Goal: Contribute content: Contribute content

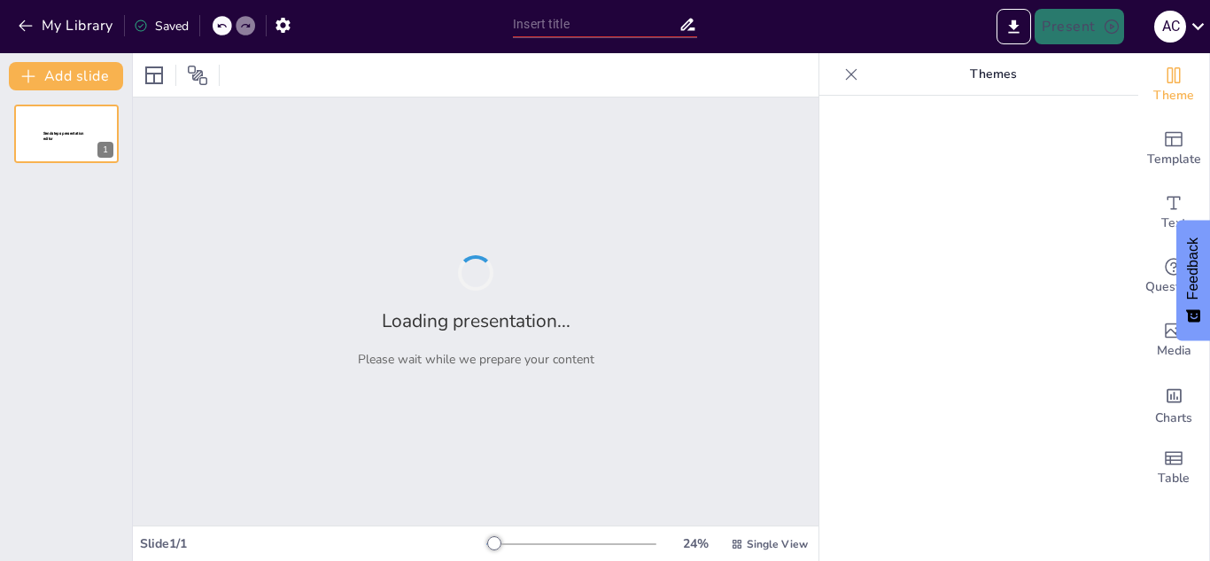
type input "Estrategias para una Transición Armónica en la Primera Infancia: Retos y Oportu…"
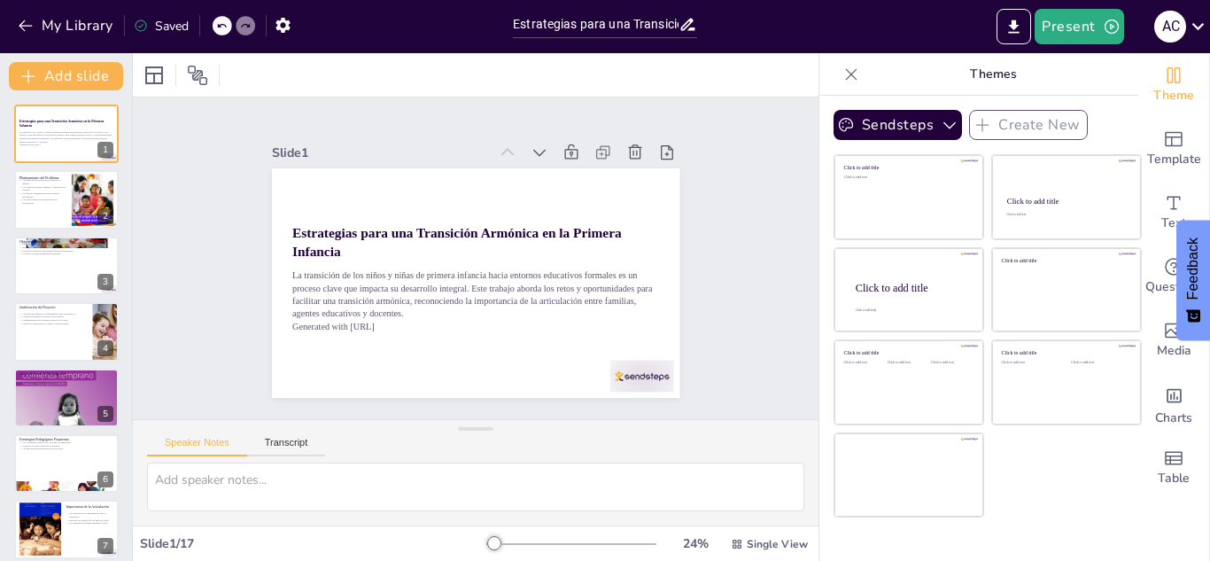
checkbox input "true"
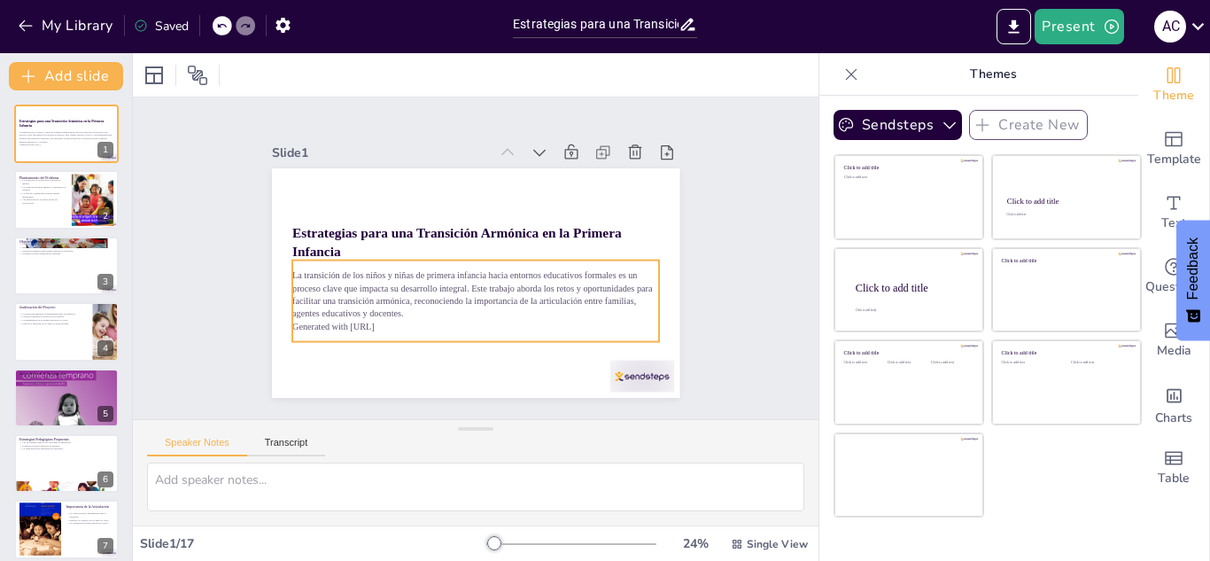
checkbox input "true"
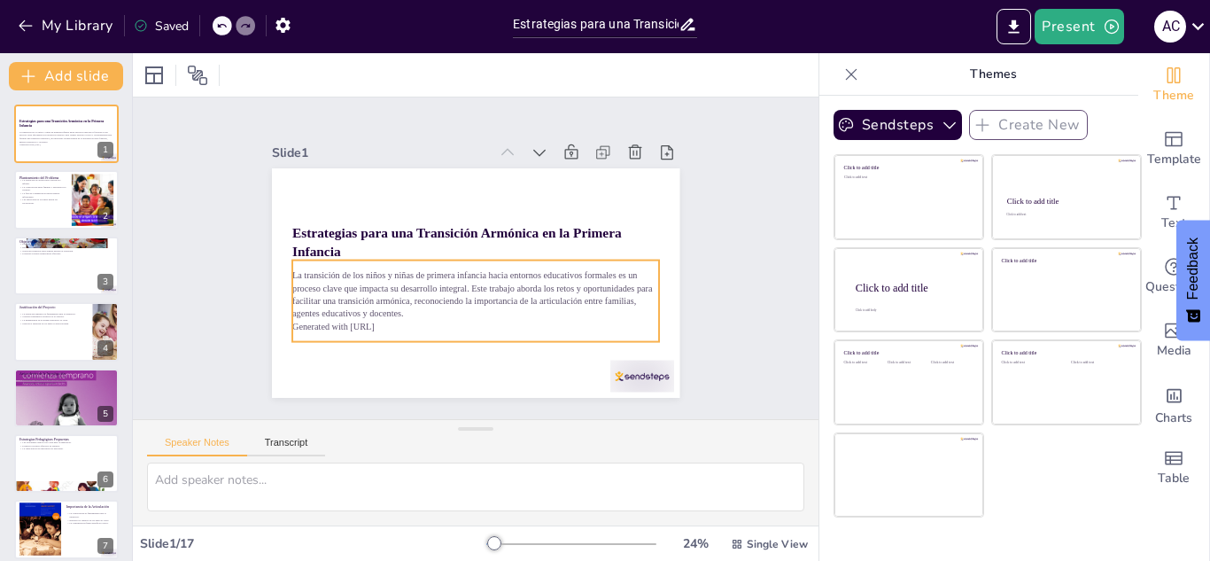
checkbox input "true"
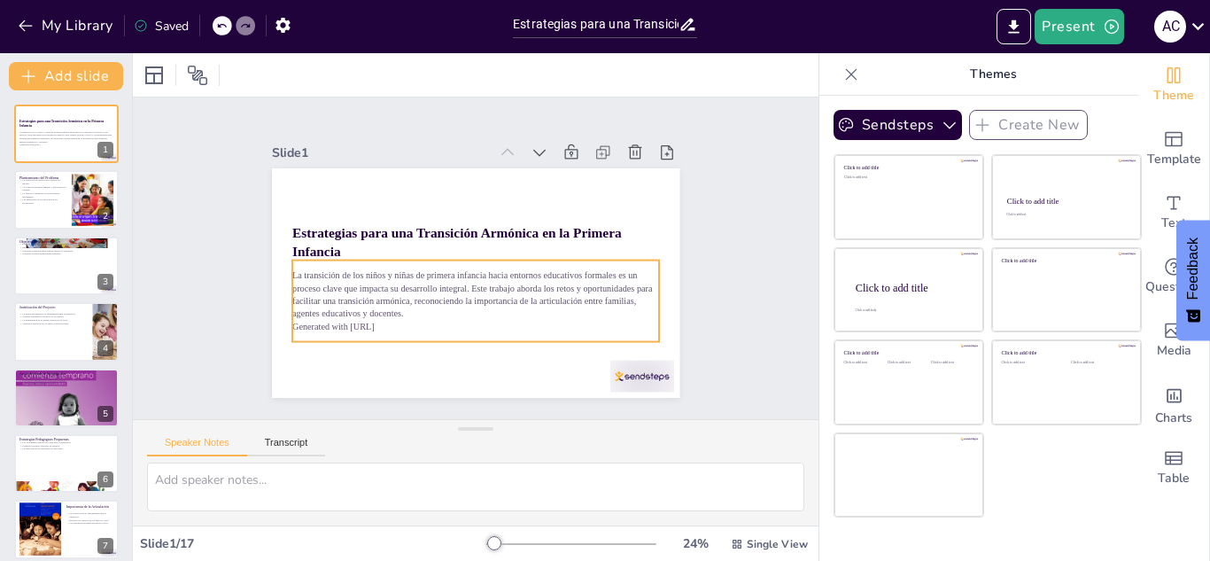
checkbox input "true"
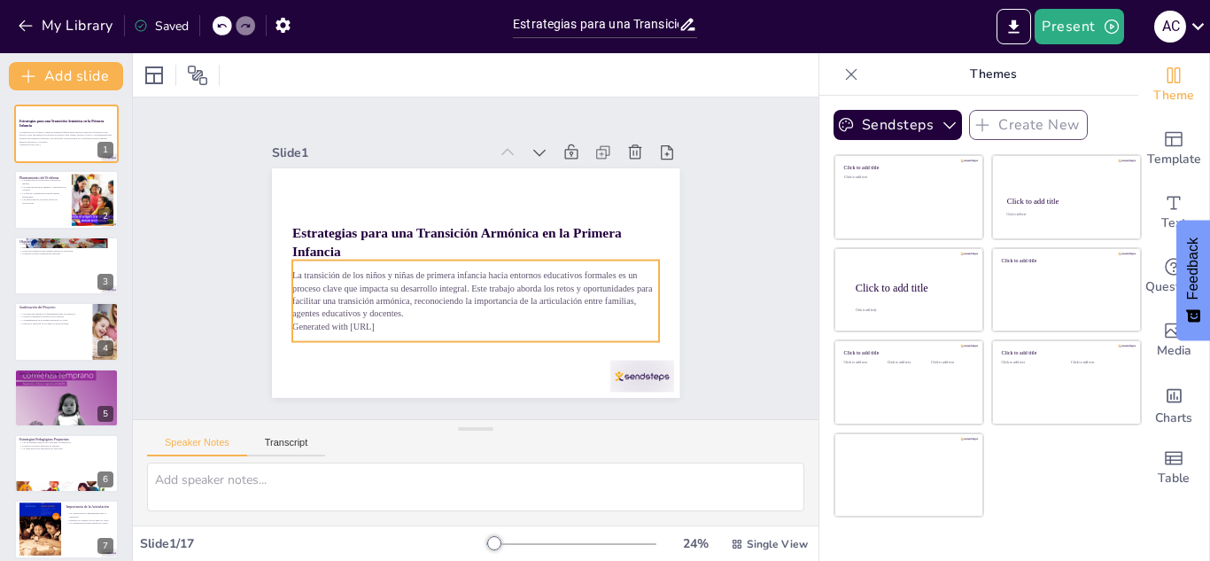
checkbox input "true"
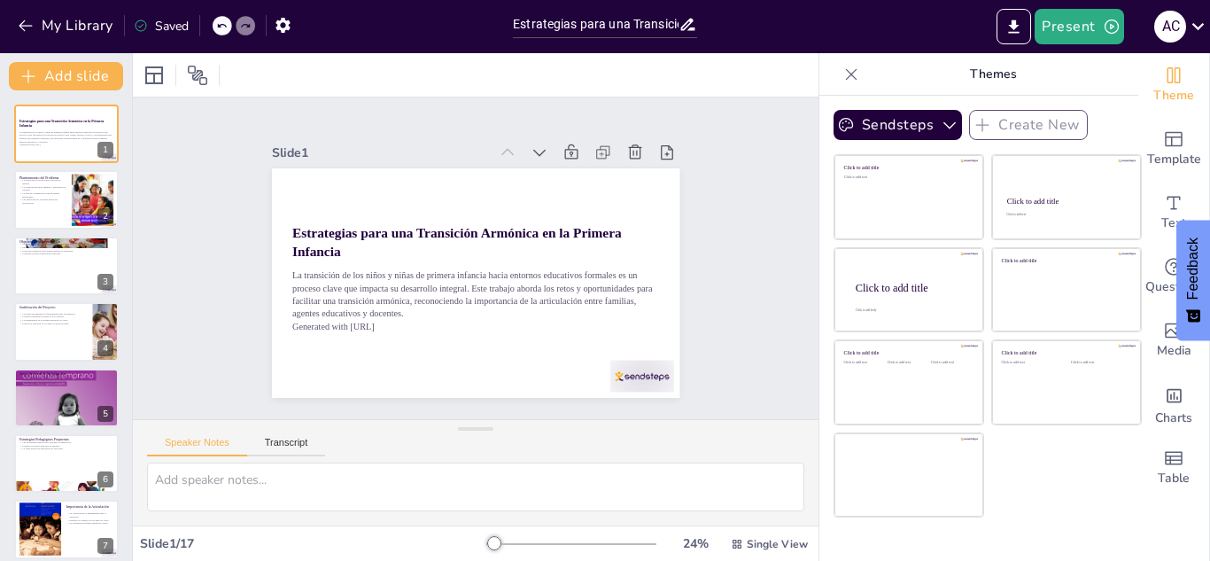
checkbox input "true"
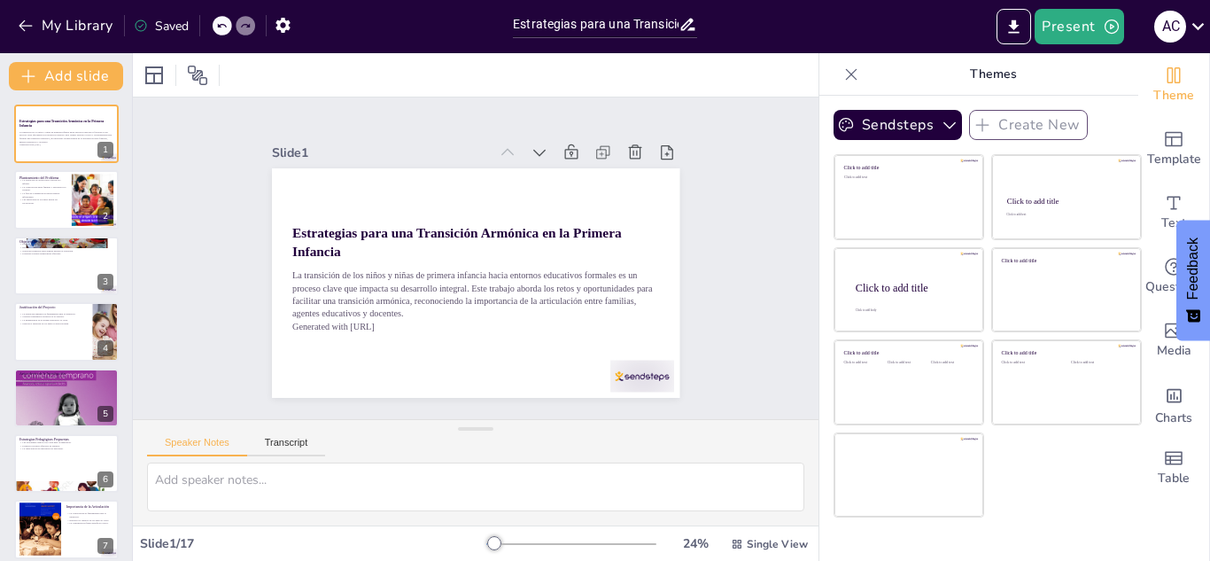
checkbox input "true"
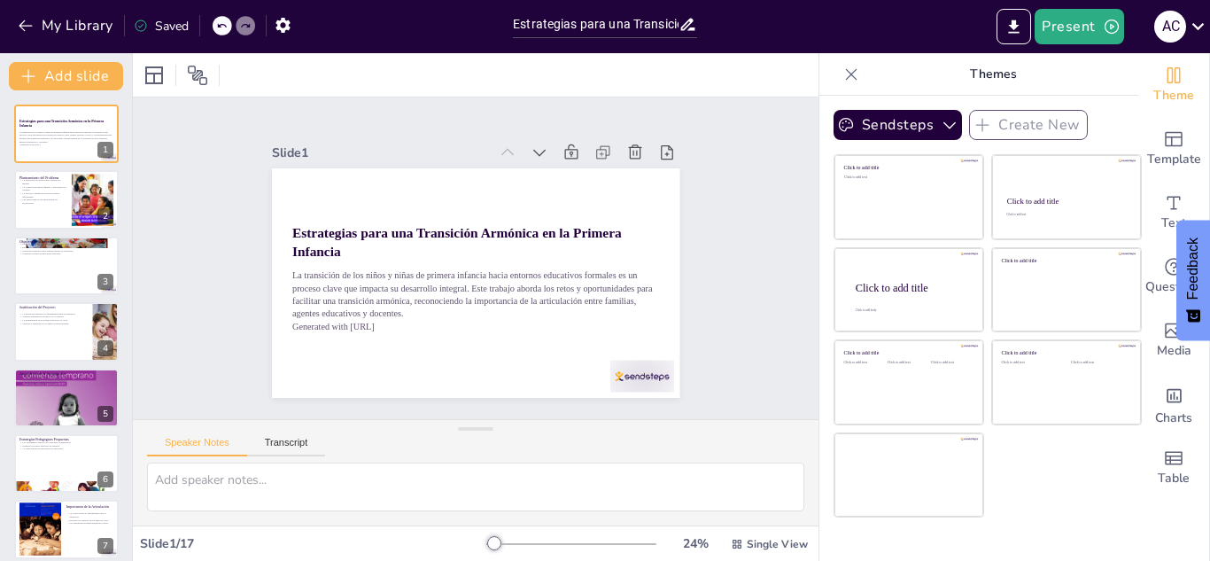
checkbox input "true"
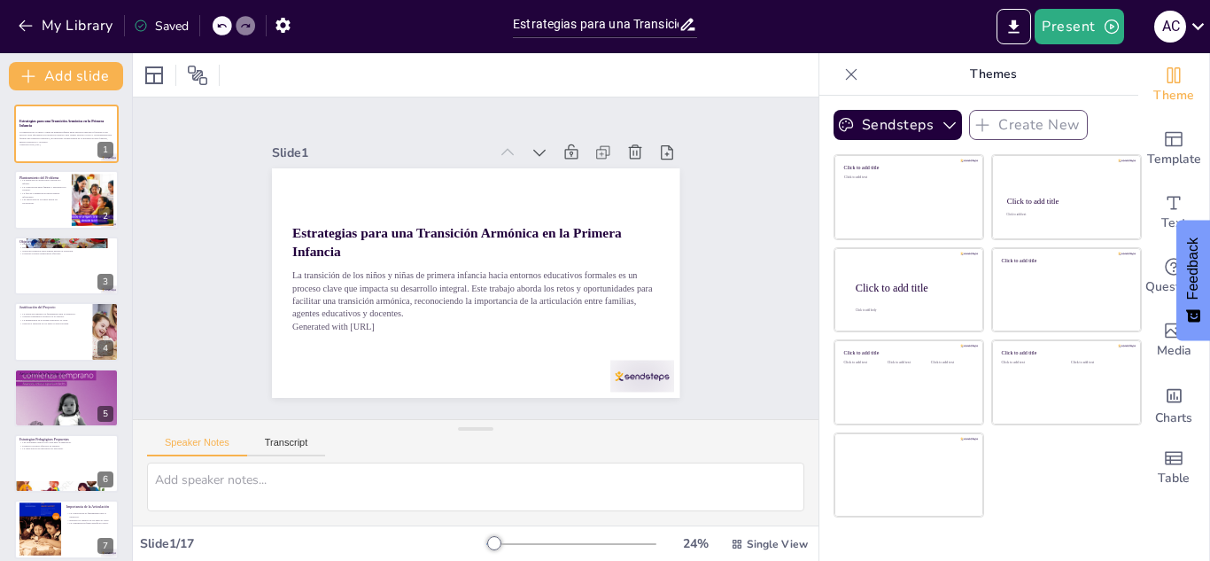
checkbox input "true"
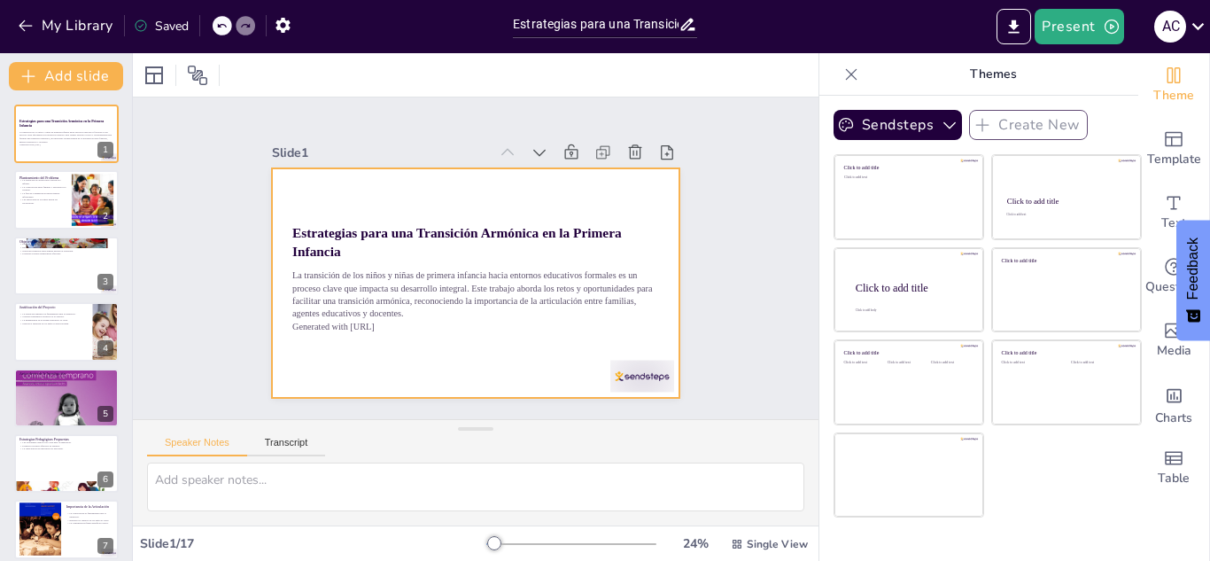
checkbox input "true"
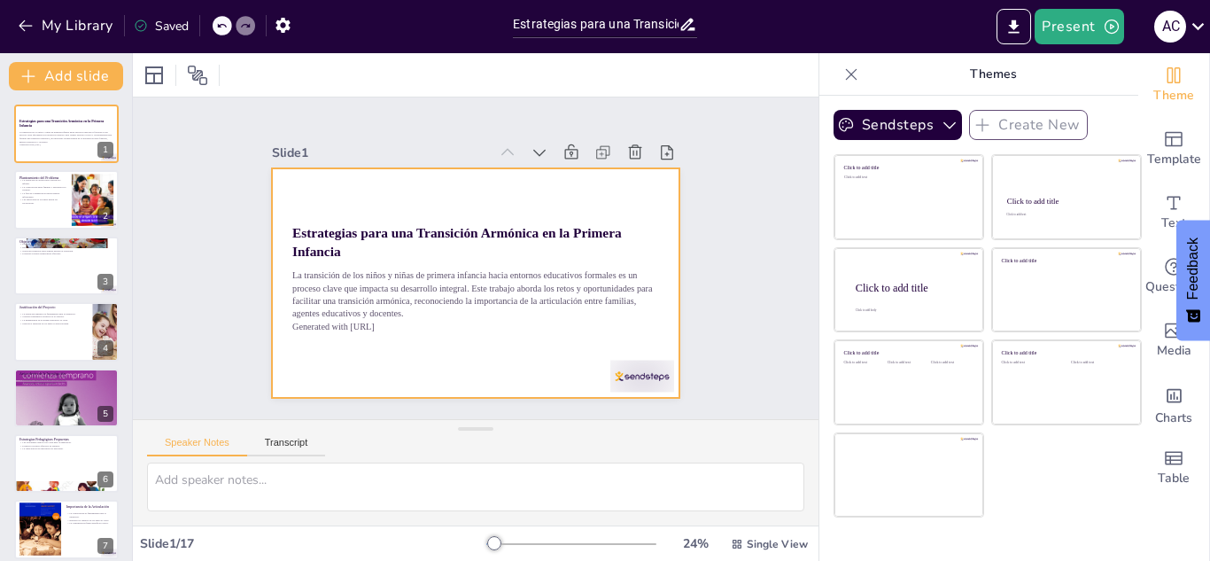
checkbox input "true"
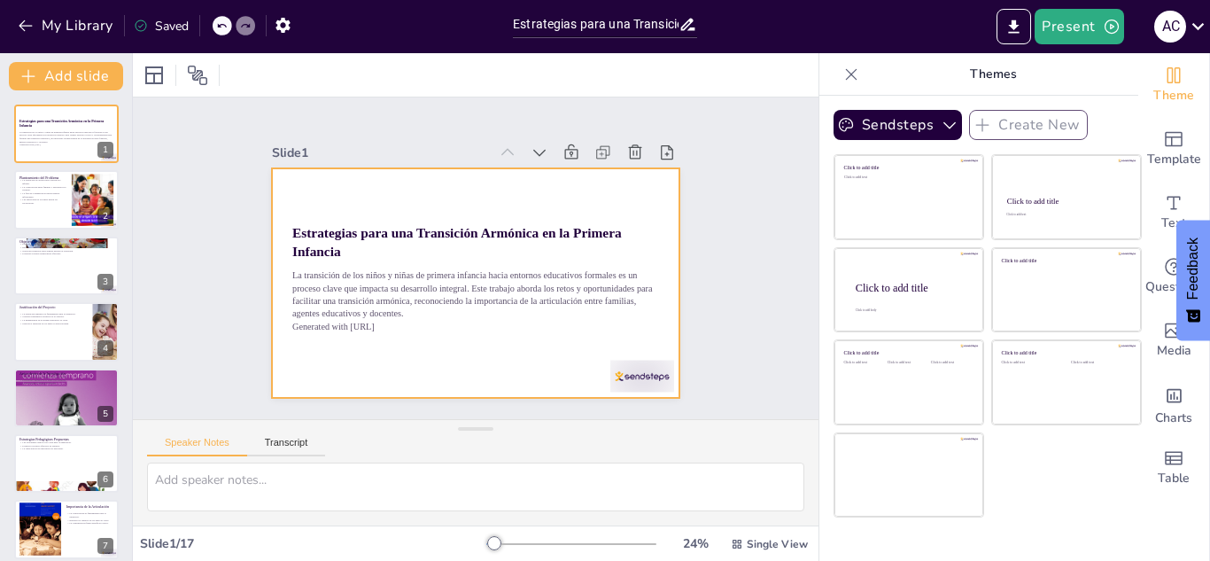
checkbox input "true"
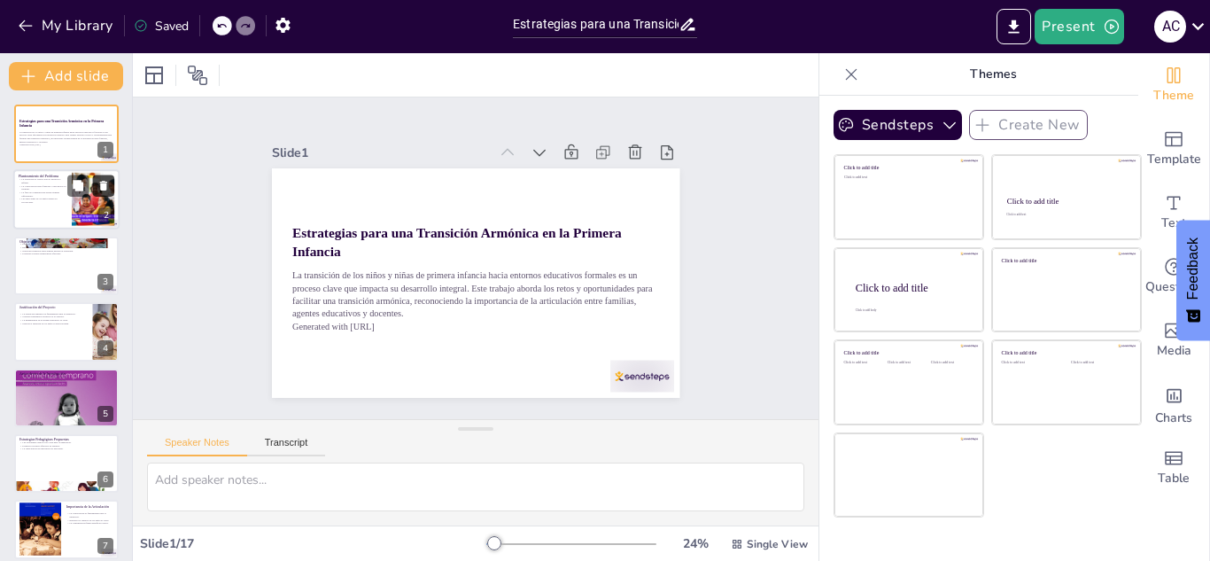
checkbox input "true"
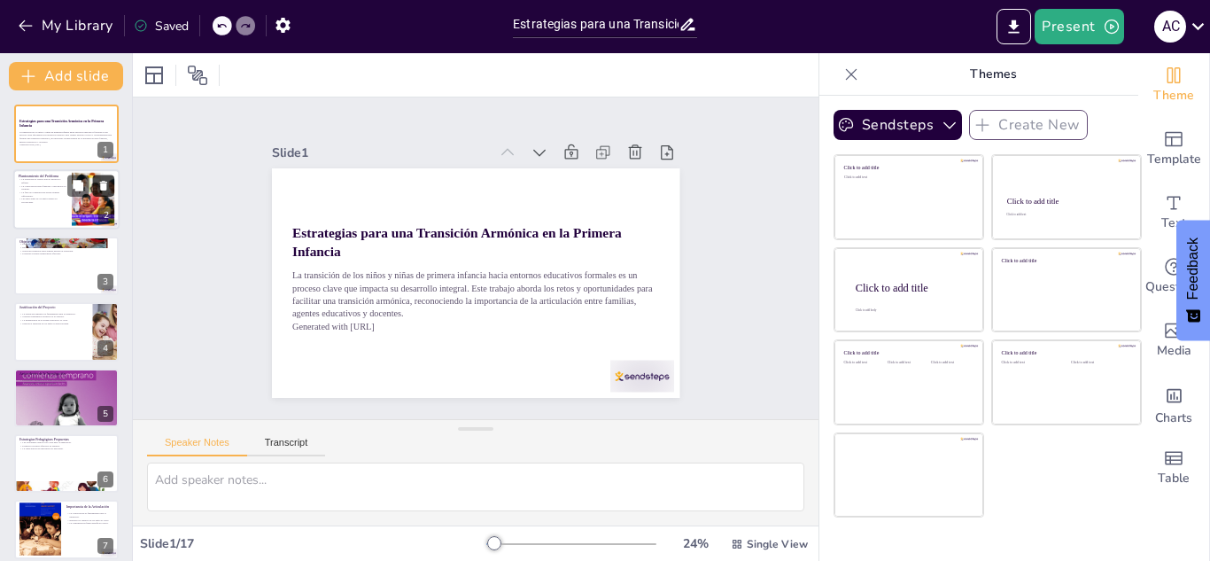
checkbox input "true"
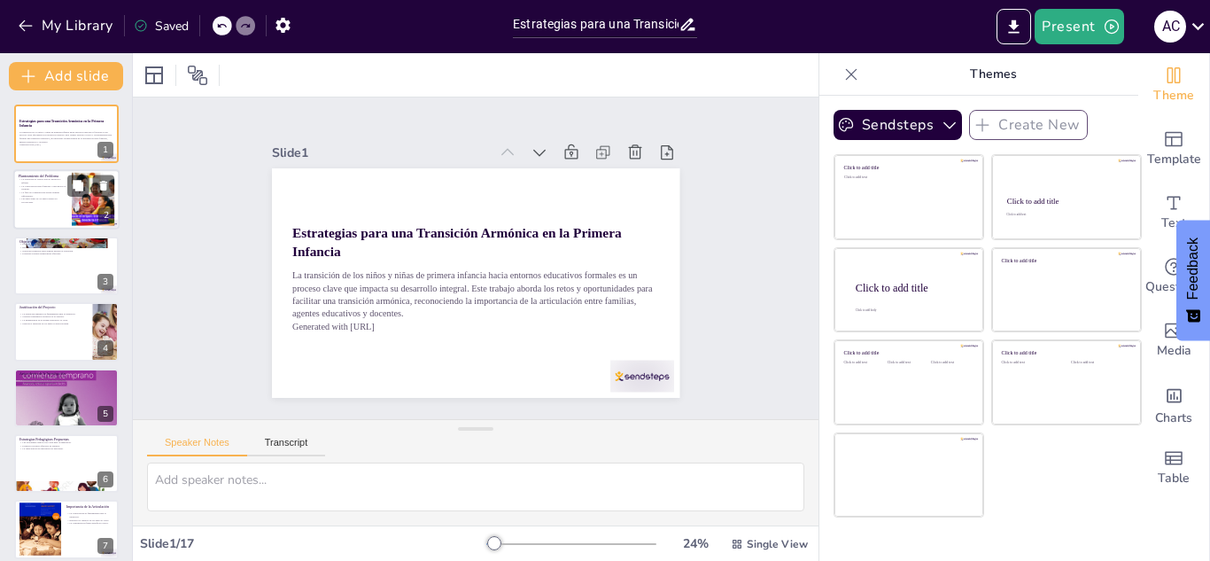
checkbox input "true"
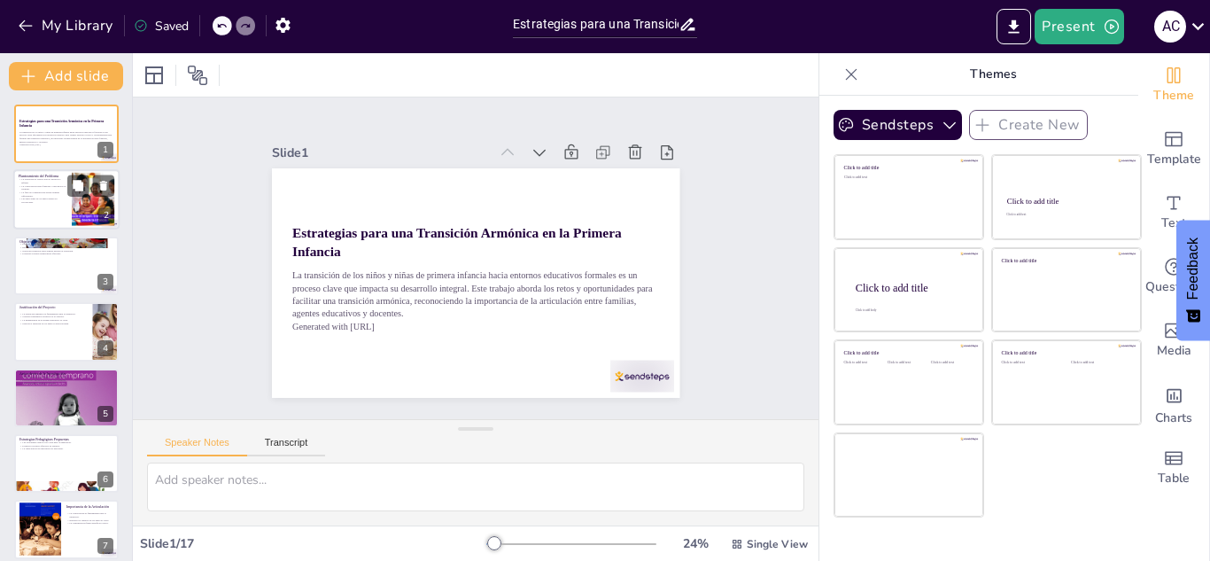
click at [101, 197] on div at bounding box center [93, 200] width 96 height 54
type textarea "La transición de los niños de la primera infancia hacia la escuela es un proces…"
checkbox input "true"
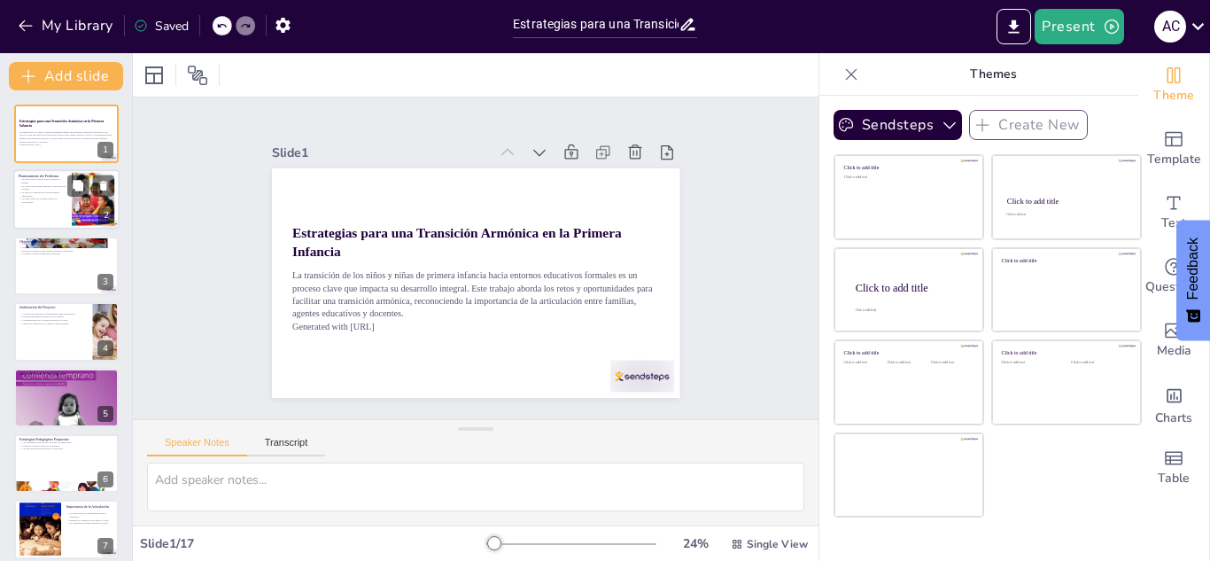
checkbox input "true"
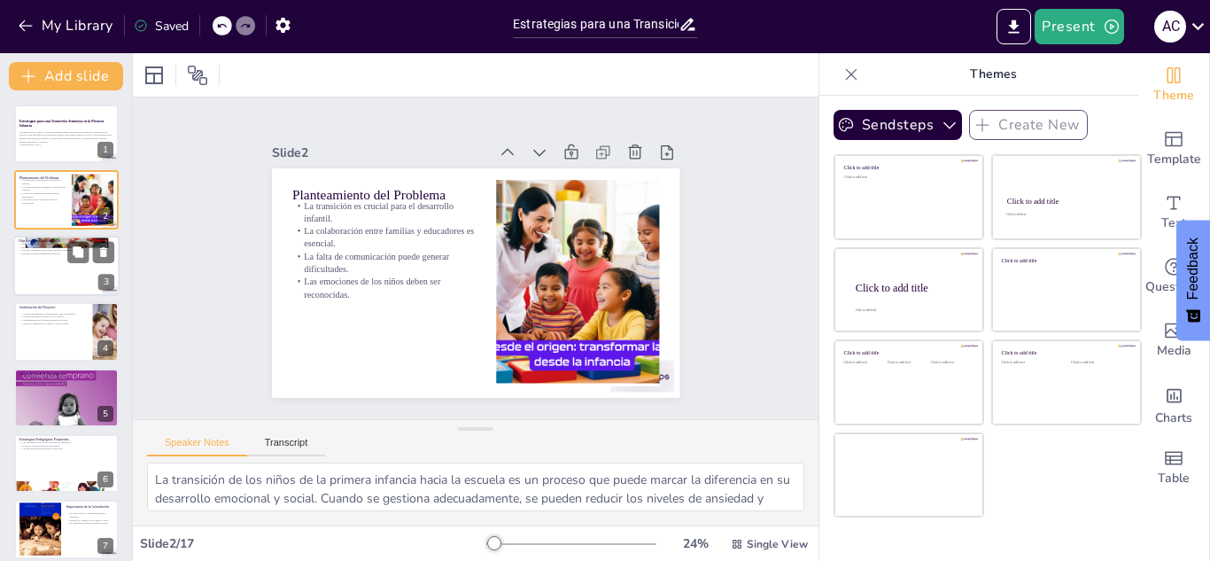
checkbox input "true"
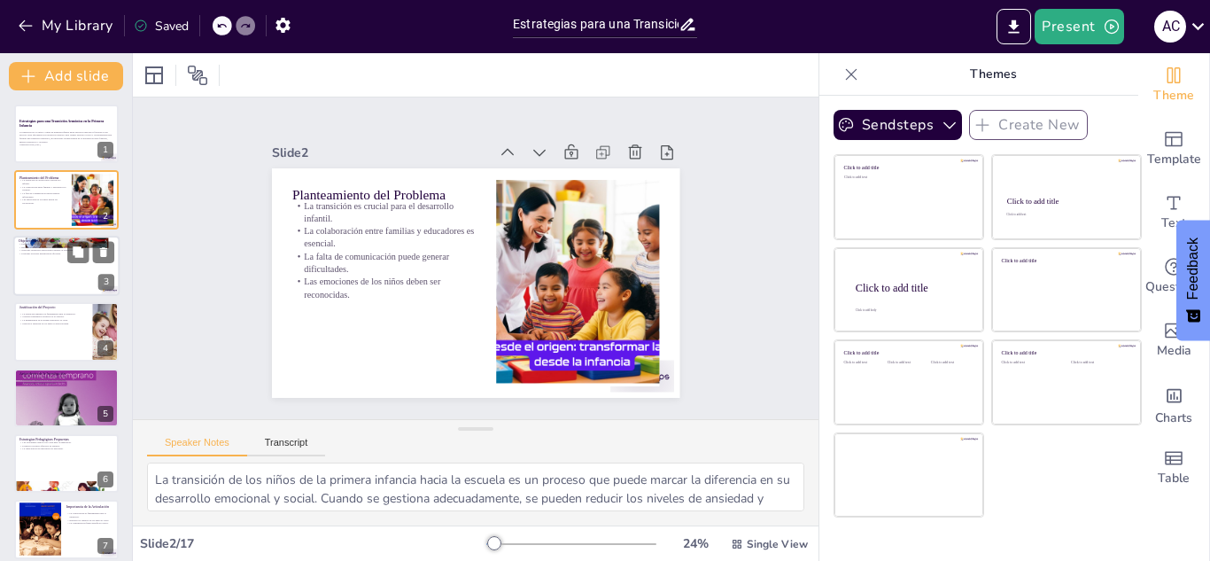
checkbox input "true"
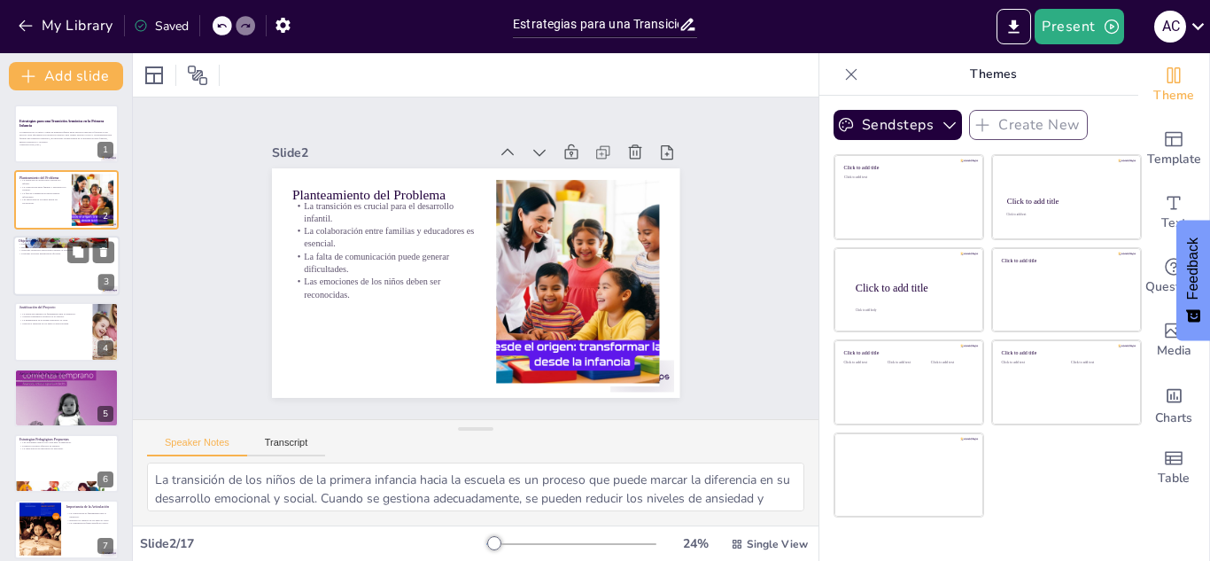
click at [64, 287] on div at bounding box center [66, 266] width 106 height 60
type textarea "El objetivo principal de la investigación es garantizar que los niños tengan un…"
checkbox input "true"
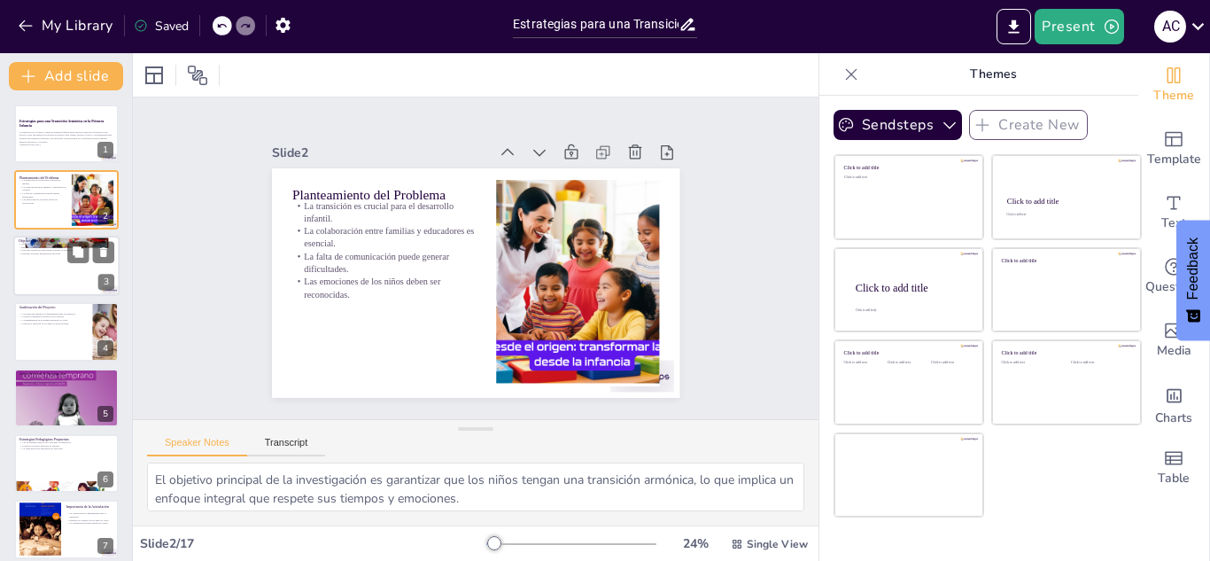
checkbox input "true"
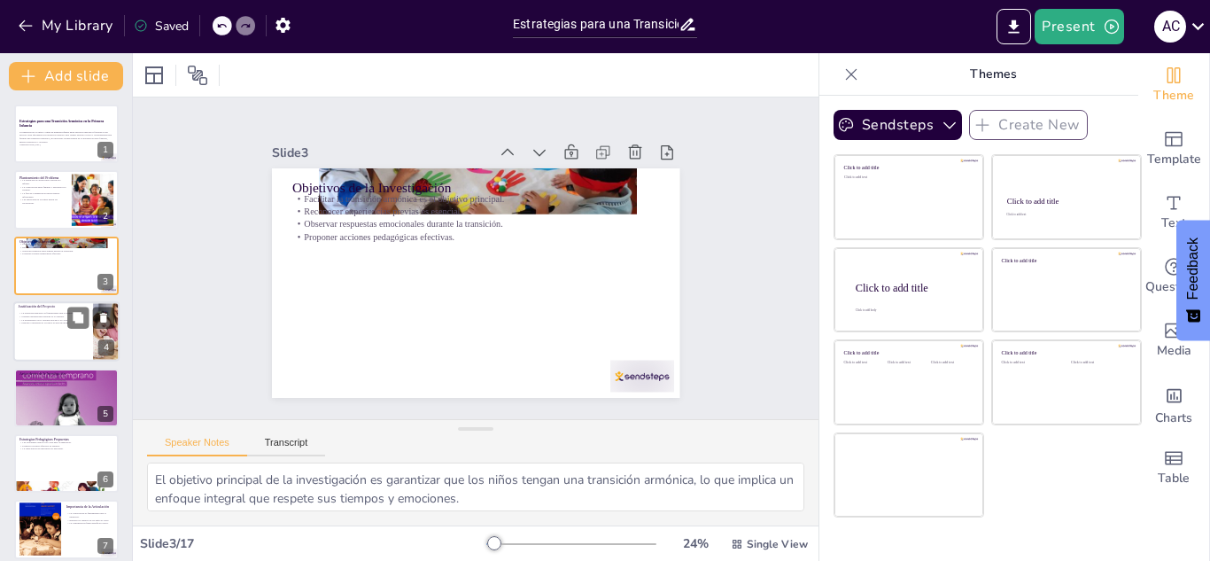
checkbox input "true"
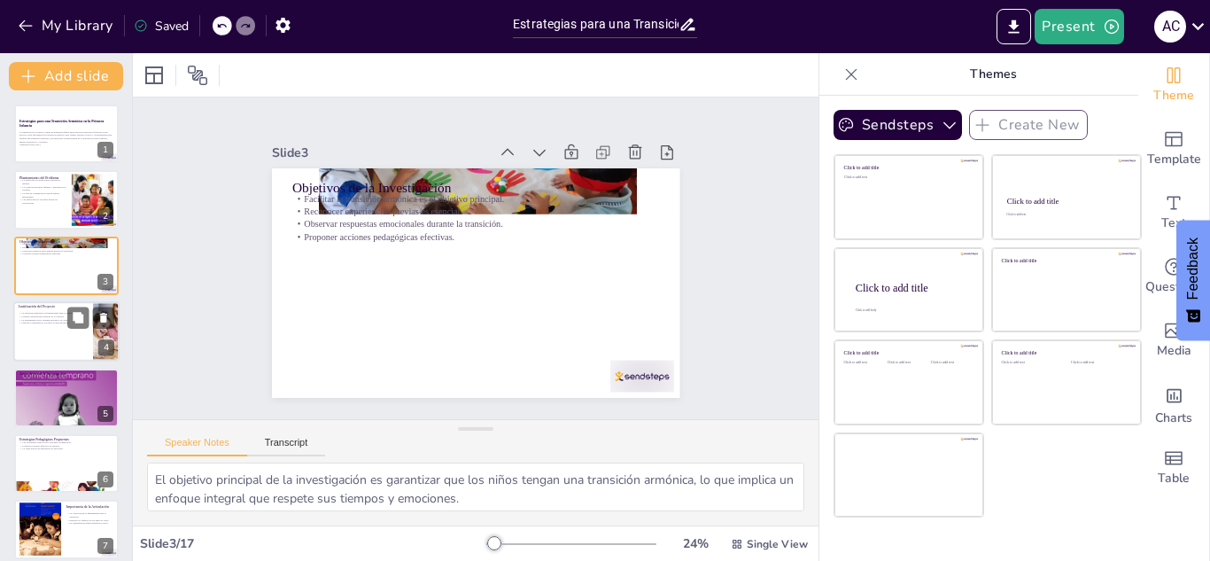
checkbox input "true"
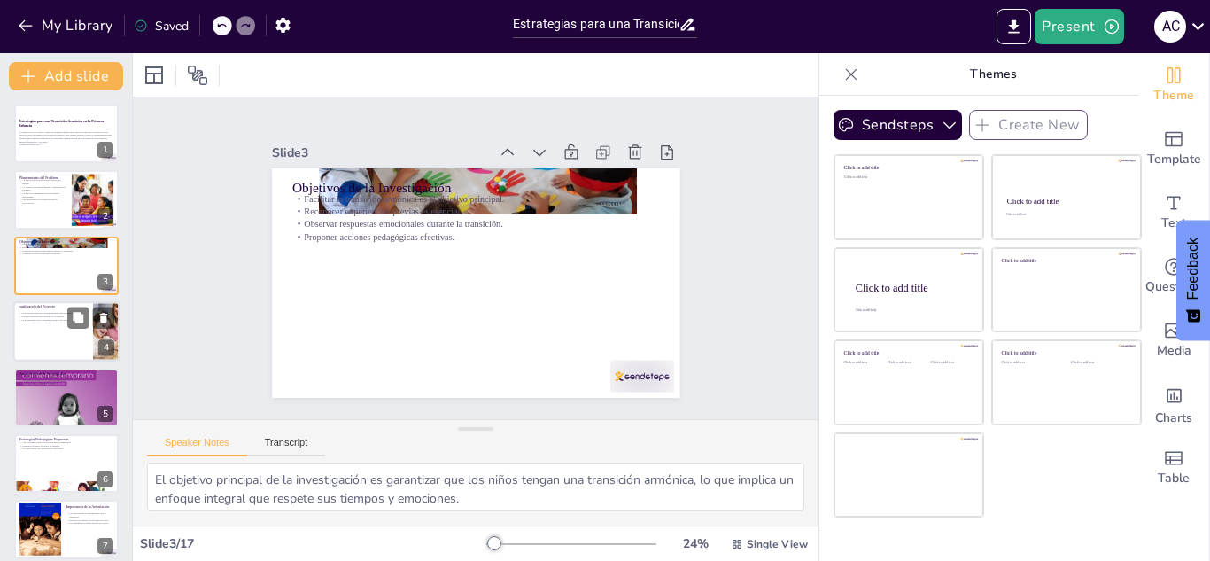
click at [59, 308] on p "Justificación del Proyecto" at bounding box center [53, 306] width 69 height 5
type textarea "La transición armónica impacta directamente en el desarrollo emocional y social…"
checkbox input "true"
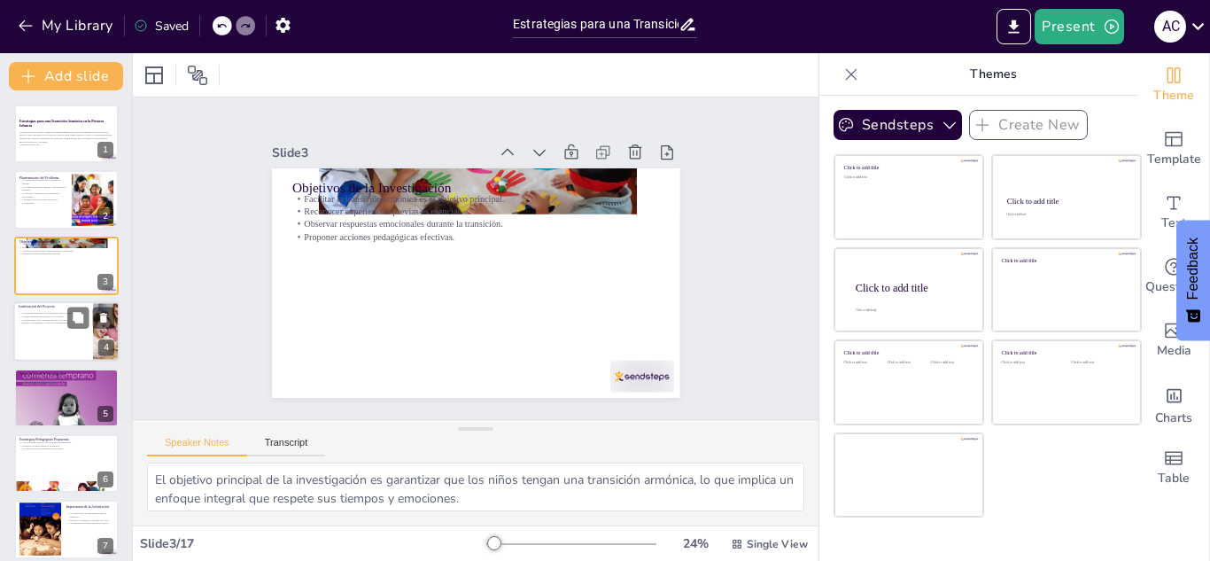
checkbox input "true"
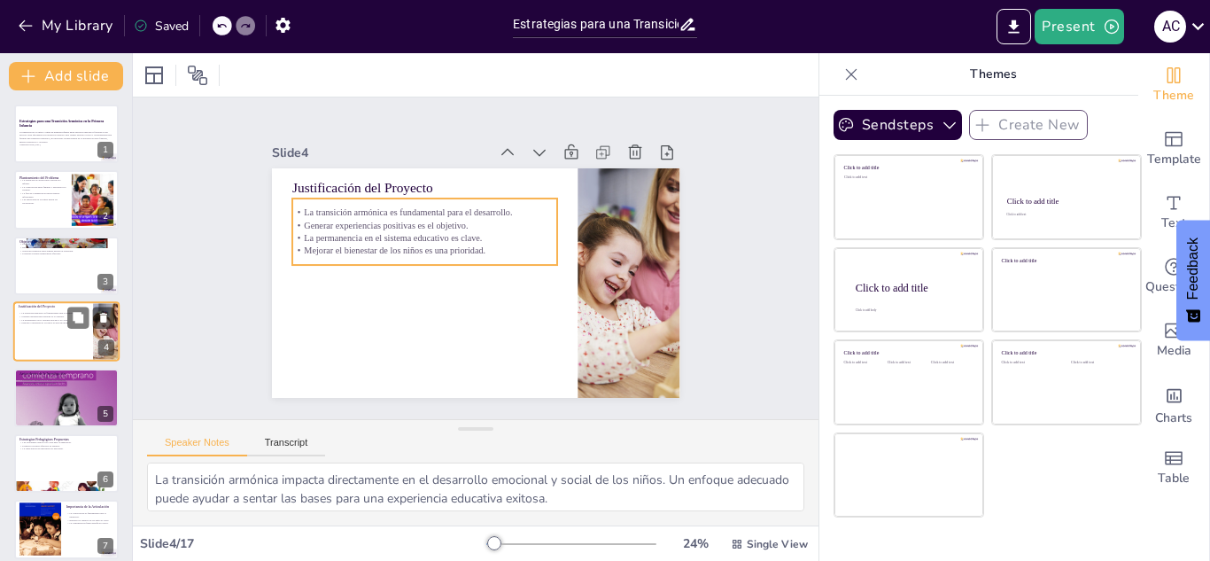
scroll to position [6, 0]
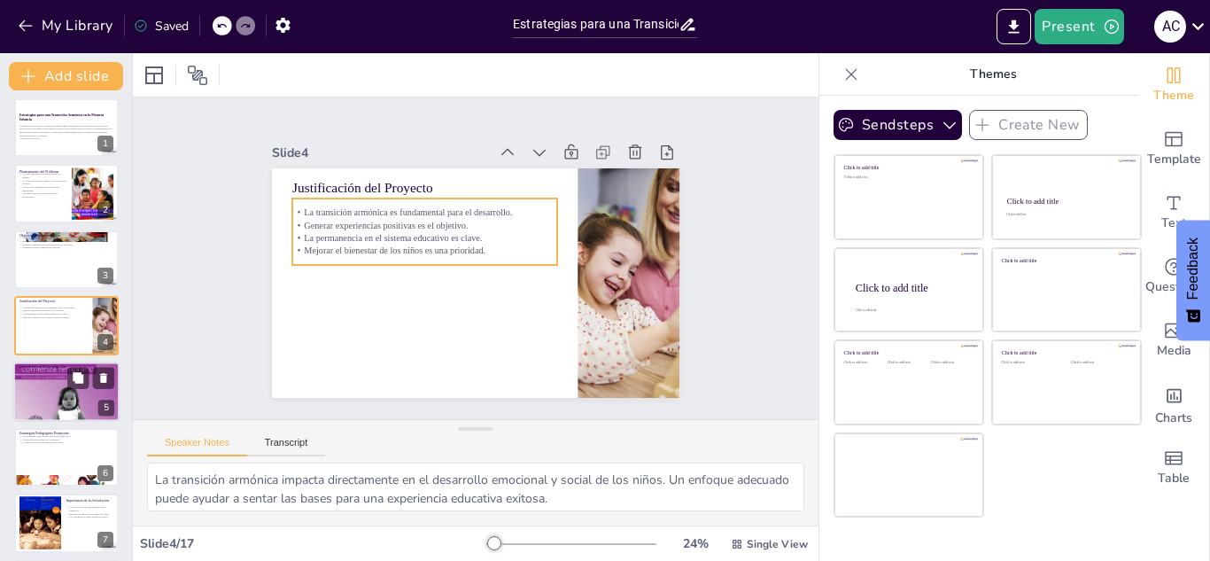
checkbox input "true"
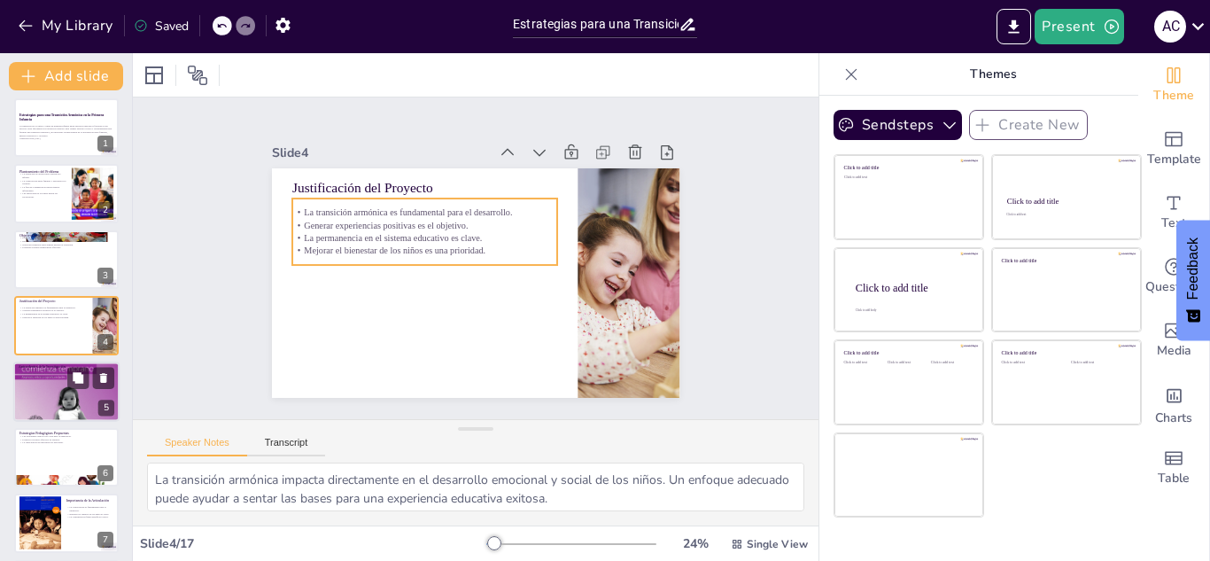
checkbox input "true"
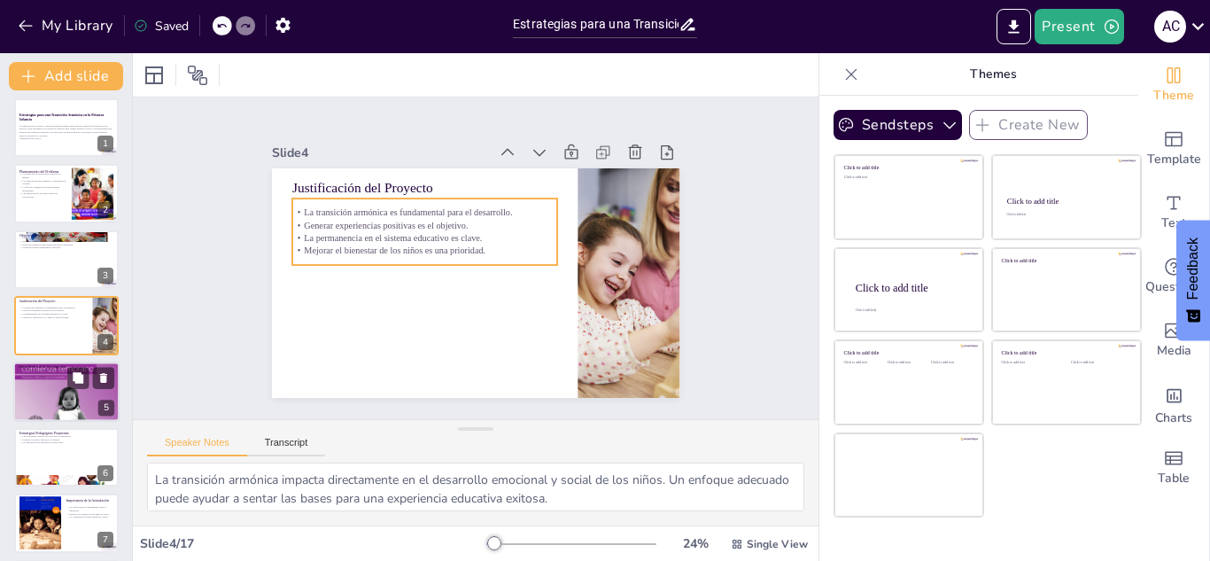
checkbox input "true"
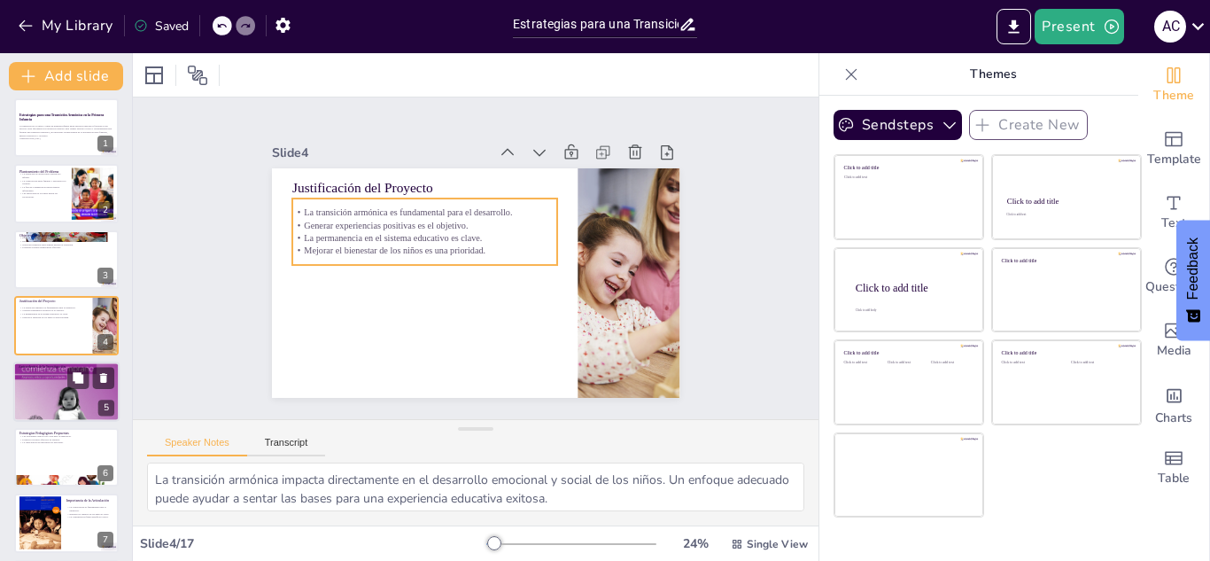
checkbox input "true"
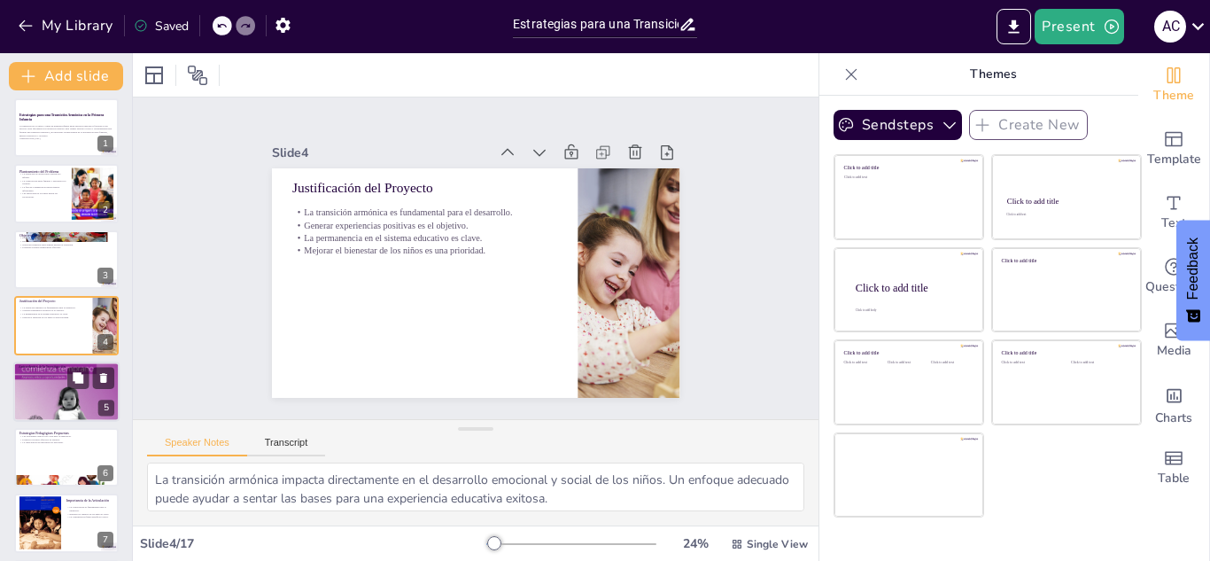
checkbox input "true"
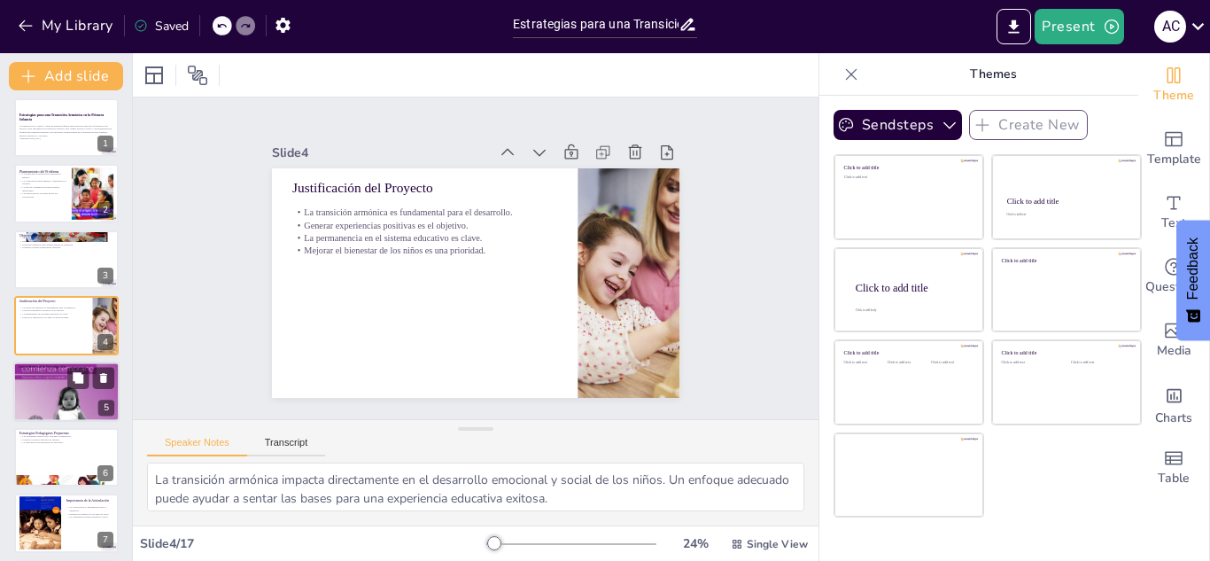
checkbox input "true"
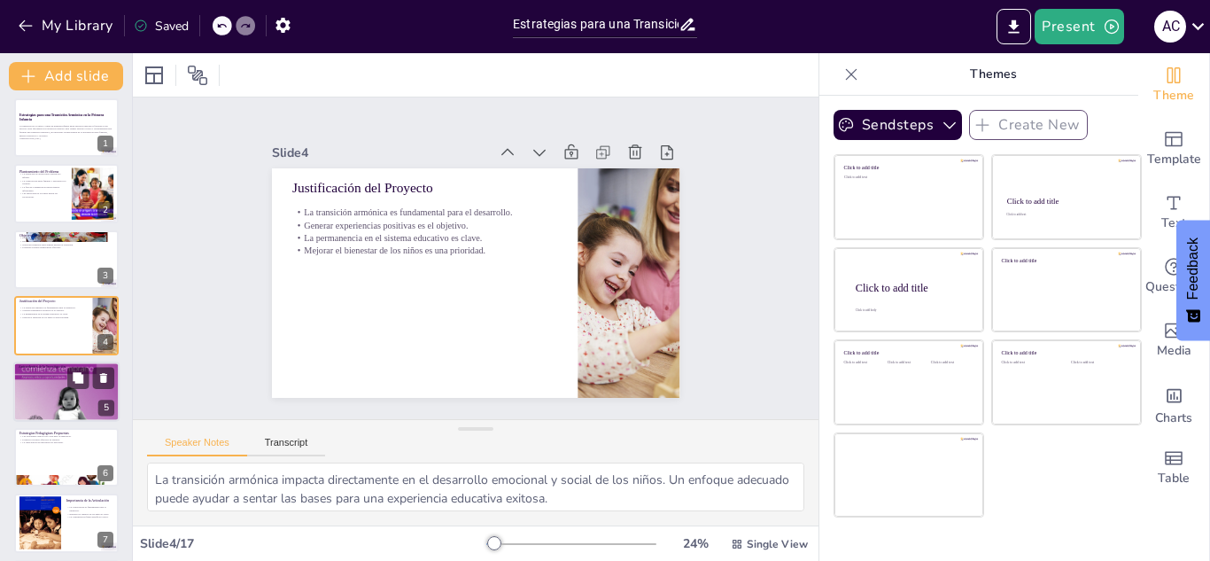
click at [54, 392] on div at bounding box center [66, 392] width 106 height 142
type textarea "El acompañamiento empático es fundamental para que los niños se sientan seguros…"
checkbox input "true"
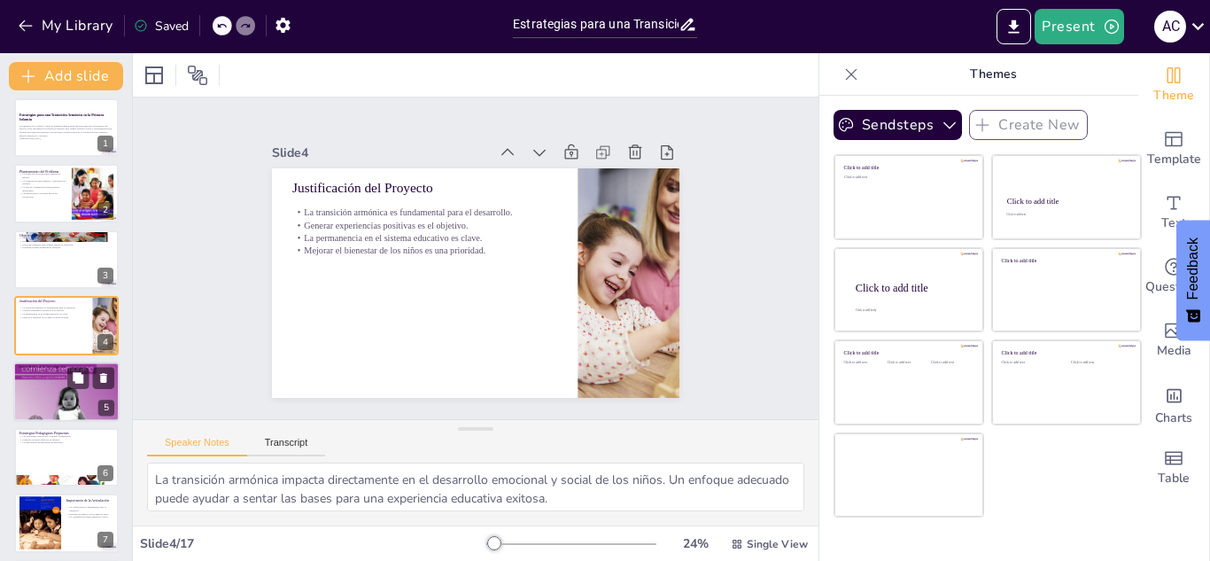
checkbox input "true"
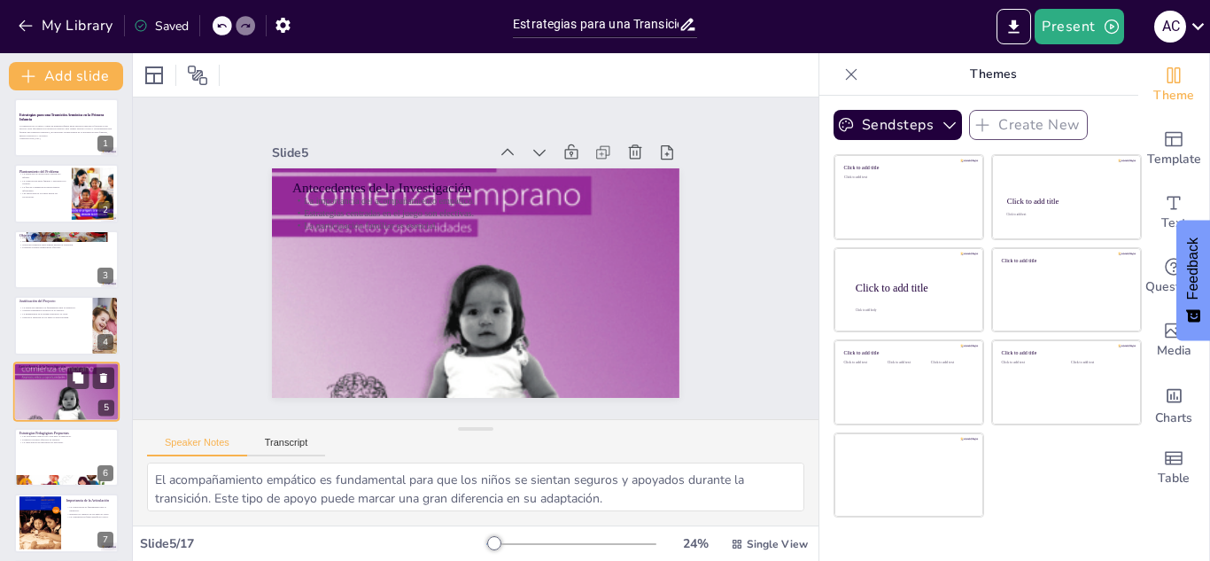
scroll to position [72, 0]
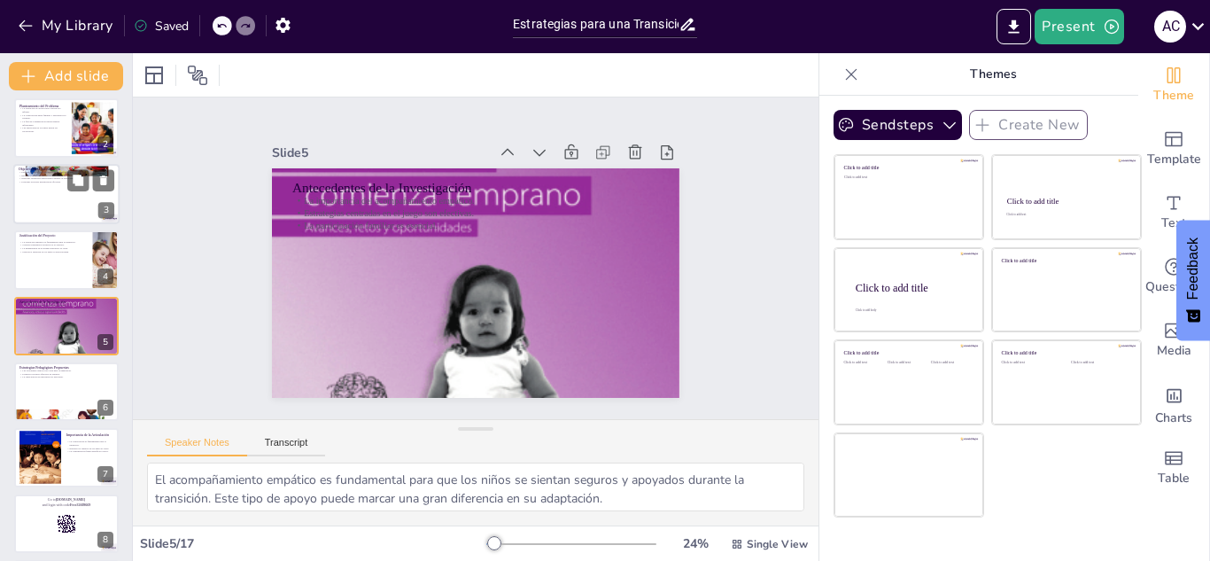
checkbox input "true"
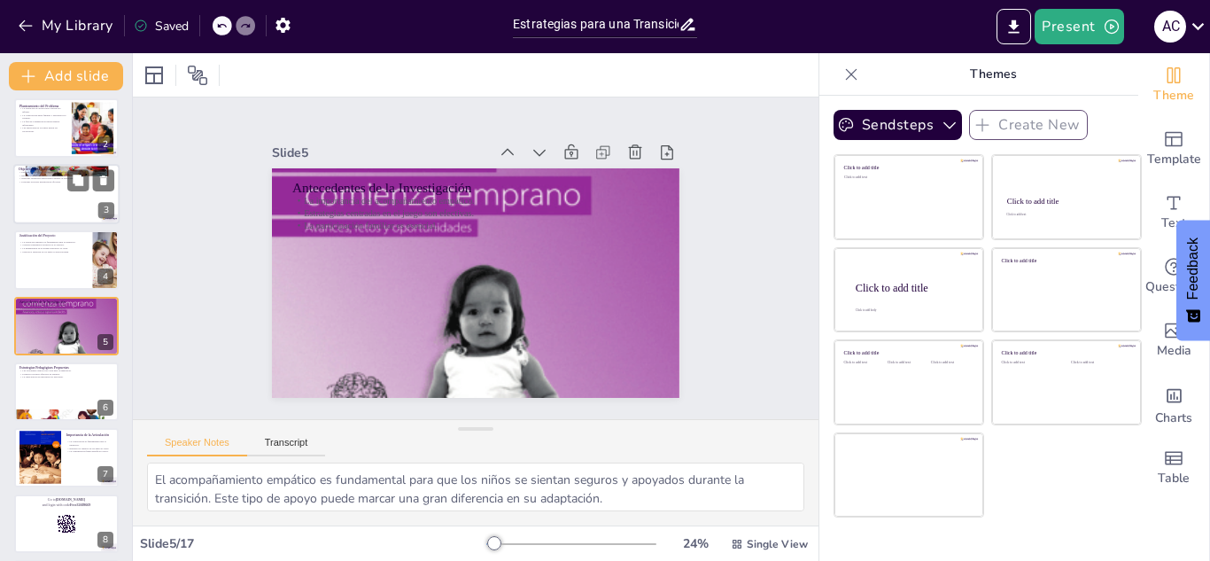
checkbox input "true"
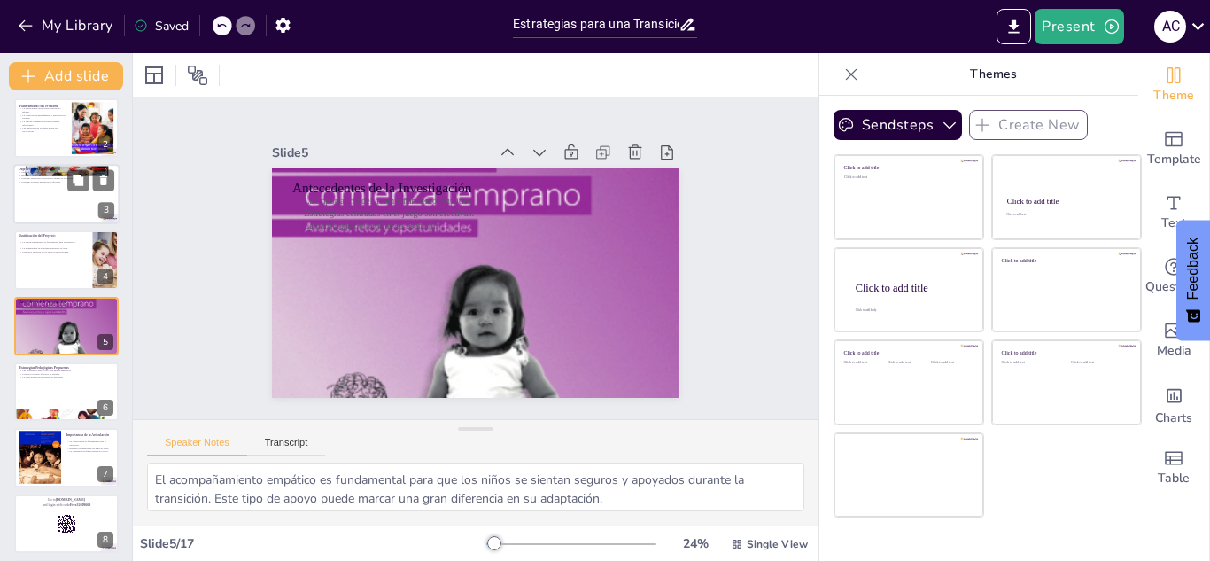
checkbox input "true"
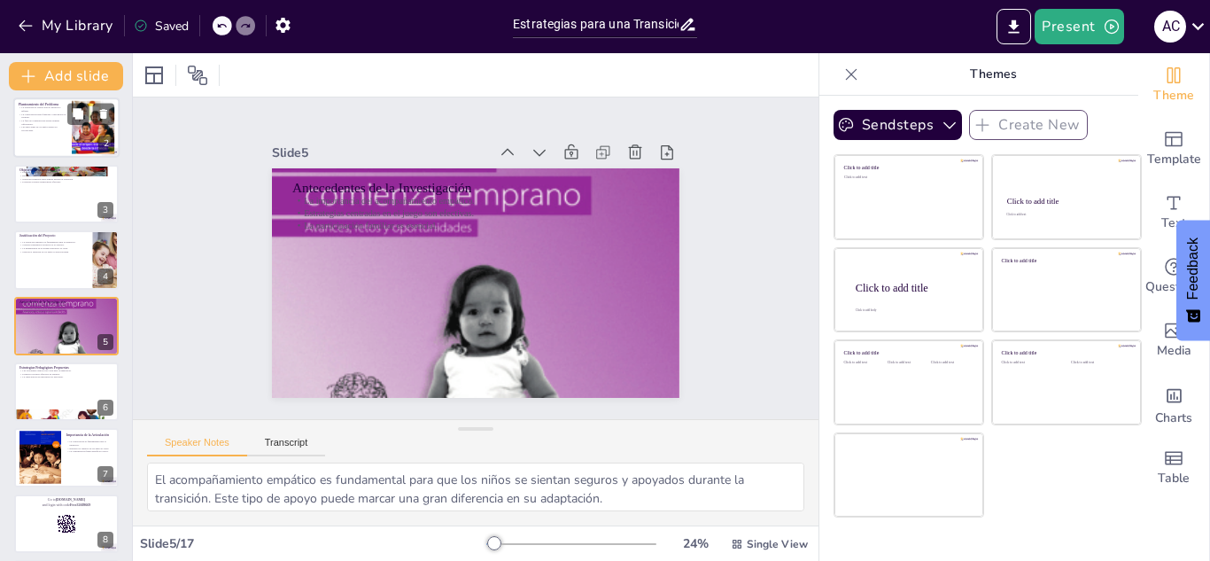
checkbox input "true"
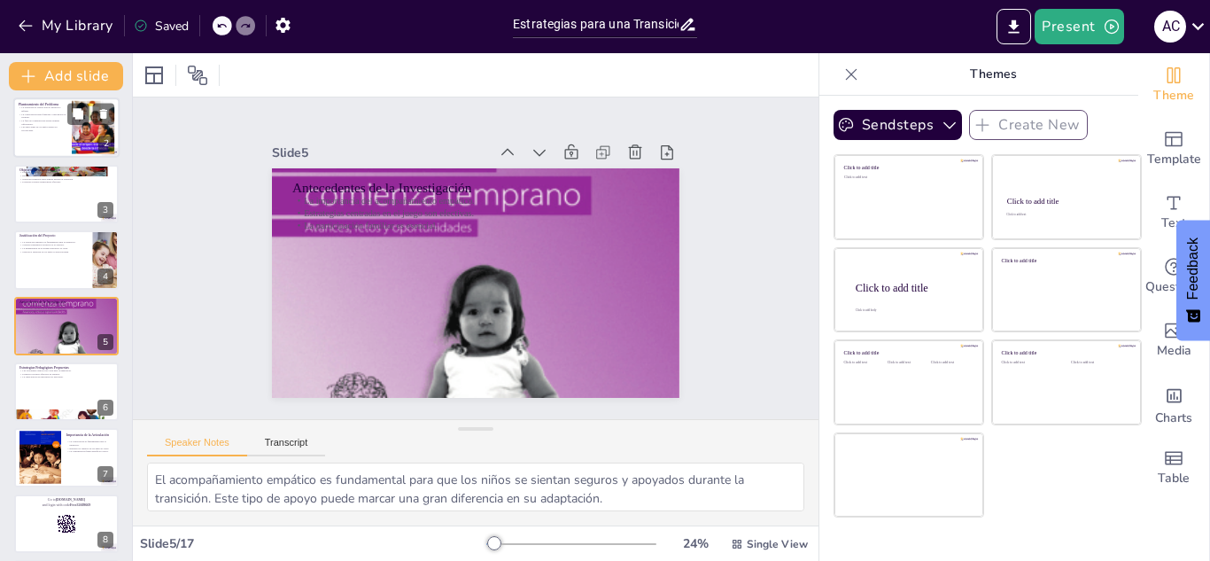
checkbox input "true"
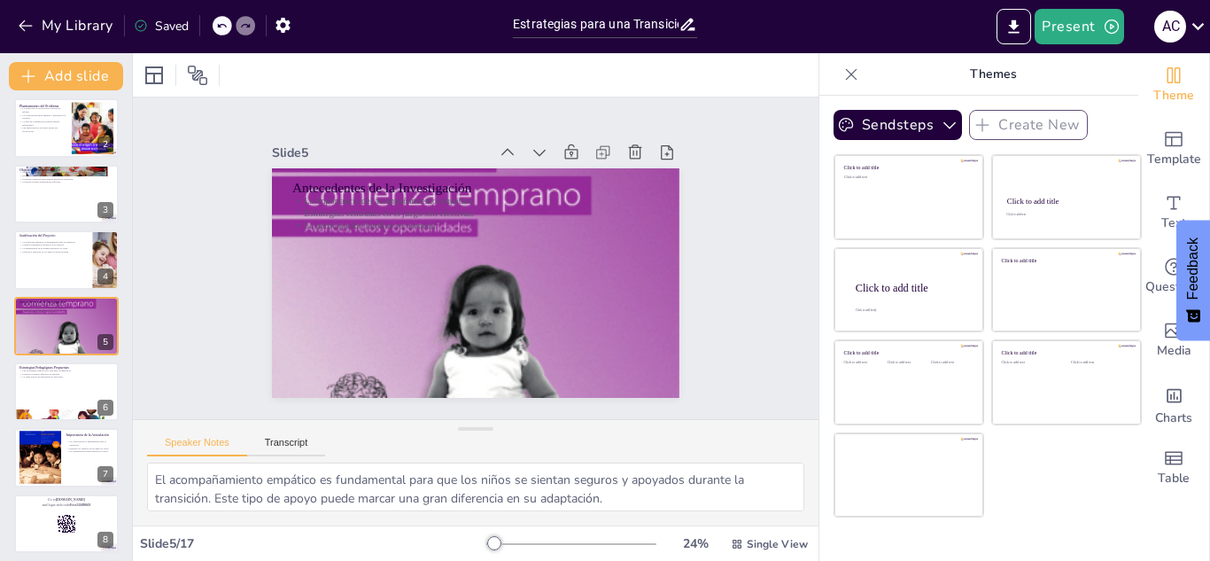
checkbox input "true"
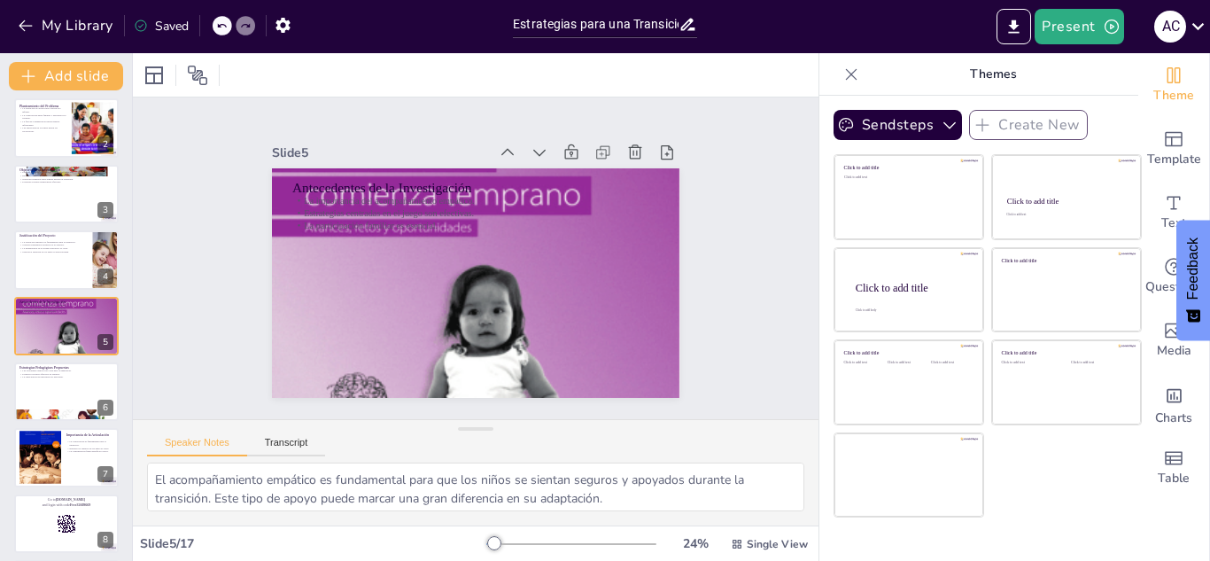
checkbox input "true"
